Goal: Communication & Community: Answer question/provide support

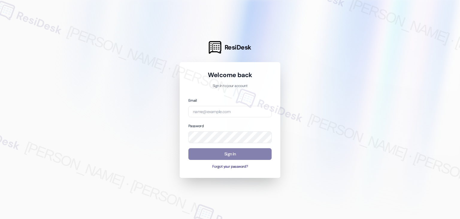
drag, startPoint x: 388, startPoint y: 93, endPoint x: 367, endPoint y: 57, distance: 42.7
click at [388, 93] on div at bounding box center [230, 109] width 460 height 219
click at [273, 170] on div "Welcome back Sign in to your account Email Password Sign In Forgot your passwor…" at bounding box center [230, 120] width 101 height 116
click at [226, 113] on input "email" at bounding box center [229, 112] width 83 height 12
paste input "automated-surveys-abacus_capital-resen.four@abacus_[DOMAIN_NAME]"
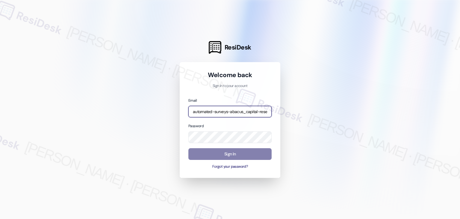
scroll to position [0, 48]
type input "automated-surveys-abacus_capital-resen.four@abacus_[DOMAIN_NAME]"
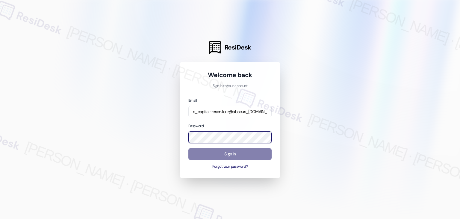
scroll to position [0, 0]
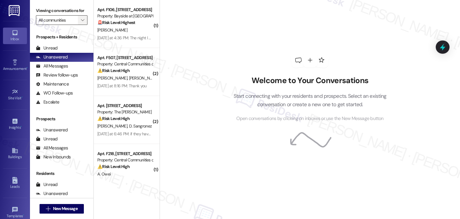
click at [81, 21] on icon "" at bounding box center [82, 20] width 3 height 5
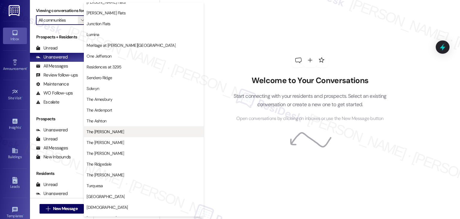
scroll to position [88, 0]
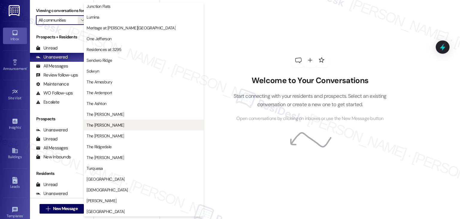
click at [105, 124] on span "The [PERSON_NAME]" at bounding box center [105, 125] width 37 height 6
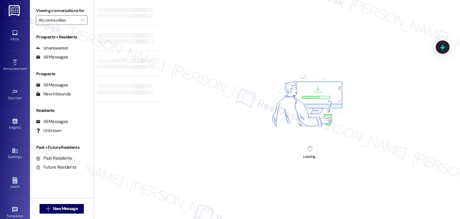
type input "The [PERSON_NAME]"
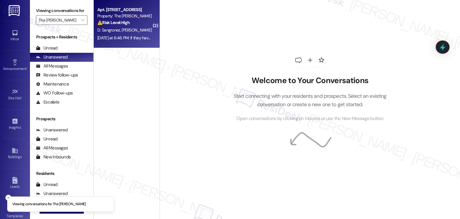
click at [131, 42] on div "Apt. [STREET_ADDRESS] Property: The [PERSON_NAME] ⚠️ Risk Level: High The resid…" at bounding box center [127, 24] width 66 height 48
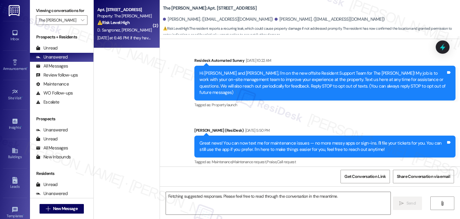
scroll to position [7346, 0]
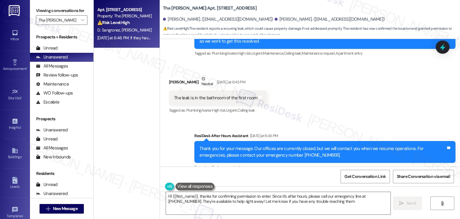
type textarea "Hi {{first_name}}, thanks for confirming permission to enter. Since it's after …"
click at [81, 19] on icon "" at bounding box center [82, 20] width 3 height 5
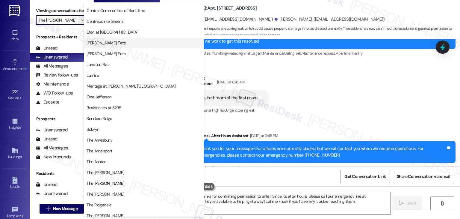
scroll to position [0, 0]
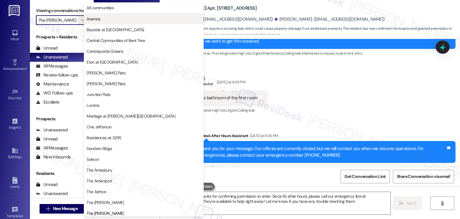
click at [104, 21] on span "Avantus" at bounding box center [144, 19] width 114 height 6
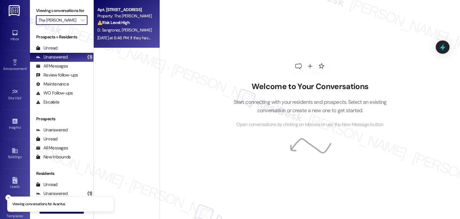
type input "Avantus"
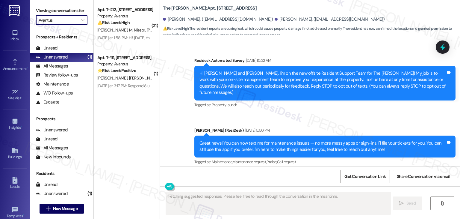
scroll to position [7346, 0]
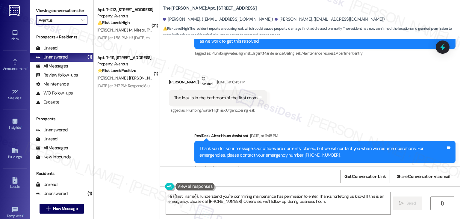
type textarea "Hi {{first_name}}, I understand you're confirming maintenance has permission to…"
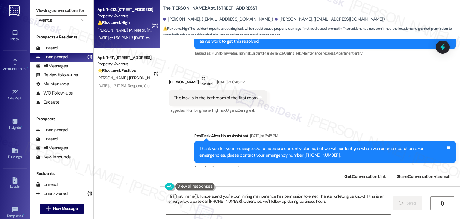
click at [138, 22] on div "⚠️ Risk Level: High The resident is reporting that a maintenance request (Plumb…" at bounding box center [124, 22] width 55 height 6
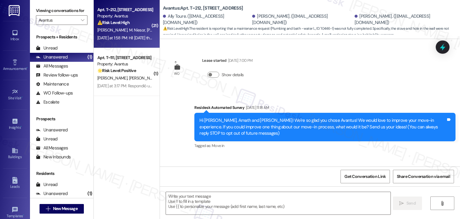
scroll to position [3781, 0]
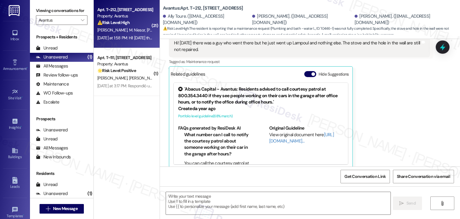
type textarea "Fetching suggested responses. Please feel free to read through the conversation…"
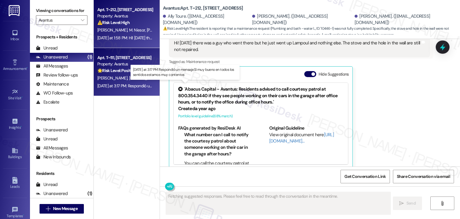
click at [131, 84] on div "[DATE] at 3:17 PM: Respondió un mensaje:Sí muy bueno en todos los sentidos esta…" at bounding box center [185, 85] width 176 height 5
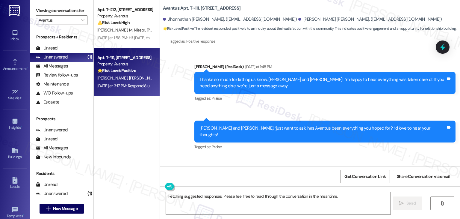
scroll to position [523, 0]
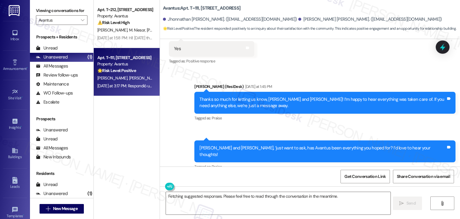
click at [180, 139] on div "Sent via SMS [PERSON_NAME] (ResiDesk) [DATE] at 1:45 PM Thanks so much for lett…" at bounding box center [310, 122] width 300 height 105
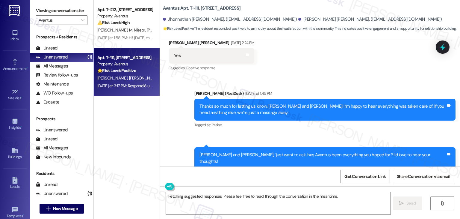
scroll to position [583, 0]
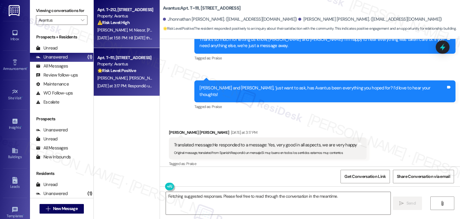
click at [103, 37] on div "[DATE] at 1:58 PM: Hi! [DATE] there was a guy who went there but he just went u…" at bounding box center [237, 37] width 281 height 5
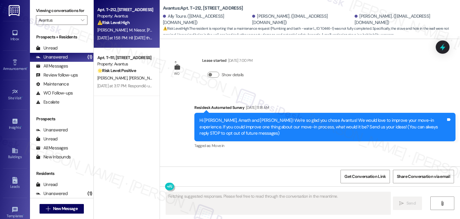
scroll to position [3781, 0]
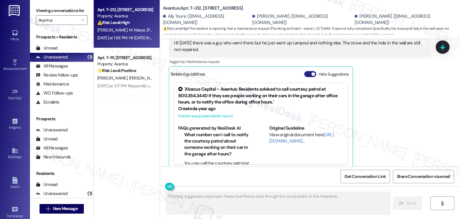
click at [305, 71] on button "Hide Suggestions" at bounding box center [310, 74] width 12 height 6
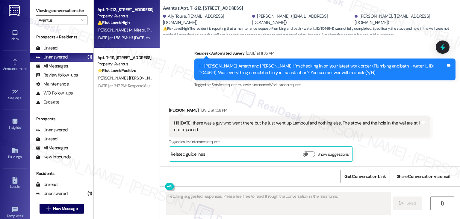
scroll to position [3694, 0]
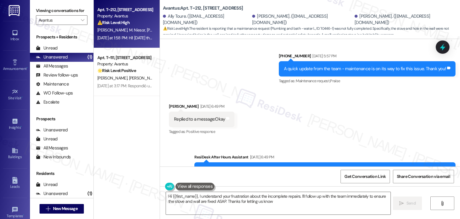
type textarea "Hi {{first_name}}, I understand your frustration about the incomplete repairs. …"
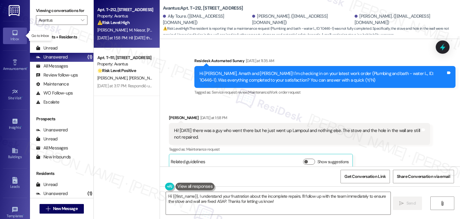
click at [14, 39] on div "Inbox" at bounding box center [15, 39] width 30 height 6
